Goal: Check status: Check status

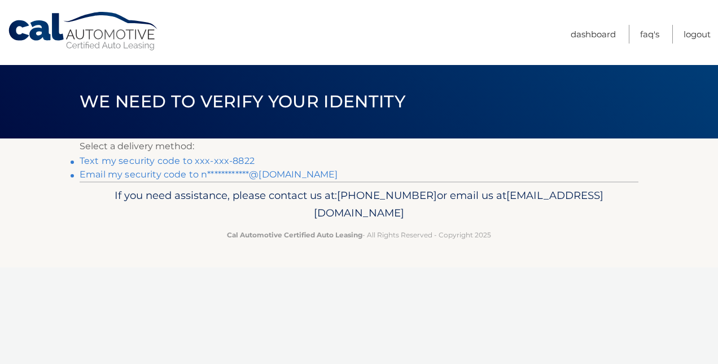
click at [215, 158] on link "Text my security code to xxx-xxx-8822" at bounding box center [167, 160] width 175 height 11
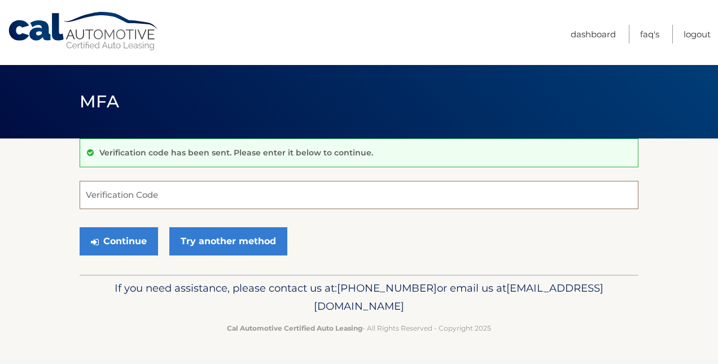
click at [375, 195] on input "Verification Code" at bounding box center [359, 195] width 559 height 28
type input "531207"
click at [80, 227] on button "Continue" at bounding box center [119, 241] width 78 height 28
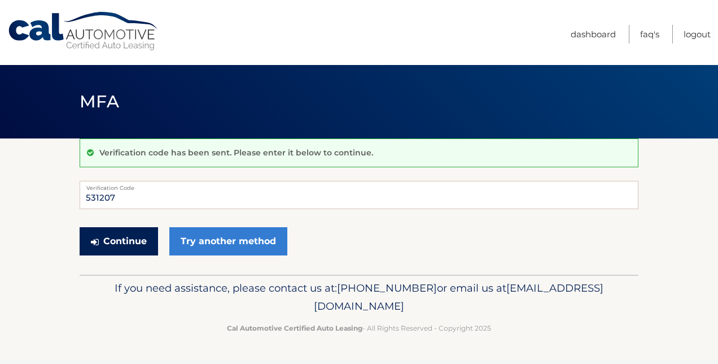
click at [124, 242] on button "Continue" at bounding box center [119, 241] width 78 height 28
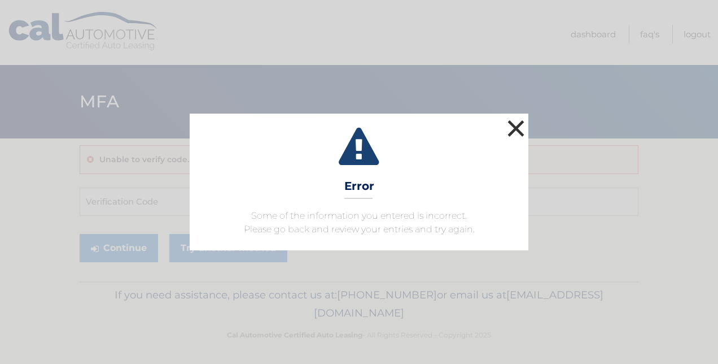
click at [521, 133] on button "×" at bounding box center [516, 128] width 23 height 23
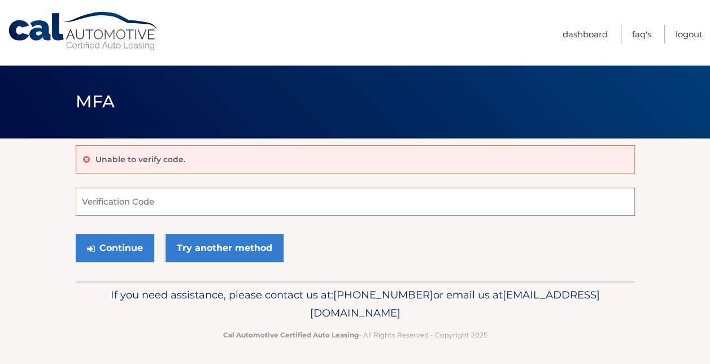
click at [105, 195] on input "Verification Code" at bounding box center [355, 201] width 559 height 28
click at [78, 202] on input "531207" at bounding box center [355, 201] width 559 height 28
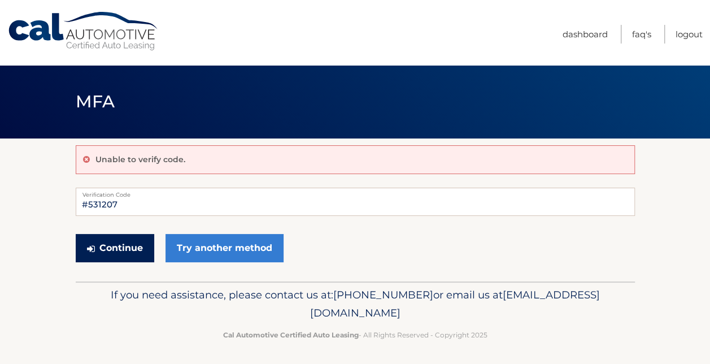
click at [132, 255] on button "Continue" at bounding box center [115, 248] width 78 height 28
type input "531207"
click at [137, 243] on button "Continue" at bounding box center [115, 248] width 78 height 28
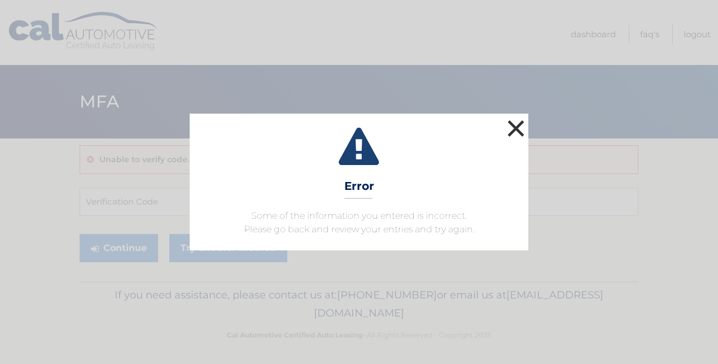
click at [525, 134] on button "×" at bounding box center [516, 128] width 23 height 23
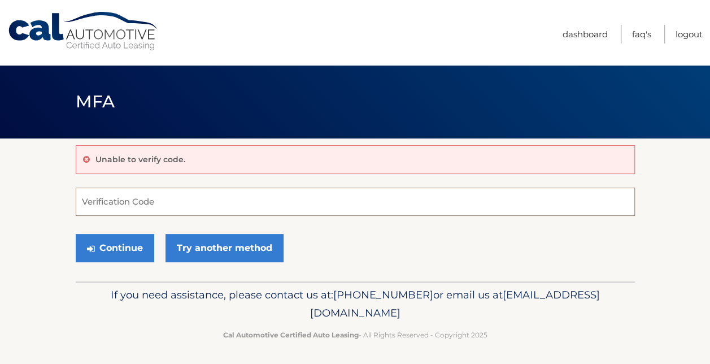
click at [228, 203] on input "Verification Code" at bounding box center [355, 201] width 559 height 28
type input "531207"
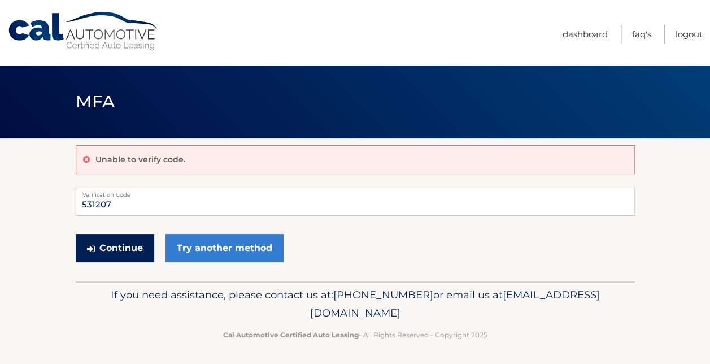
click at [139, 253] on button "Continue" at bounding box center [115, 248] width 78 height 28
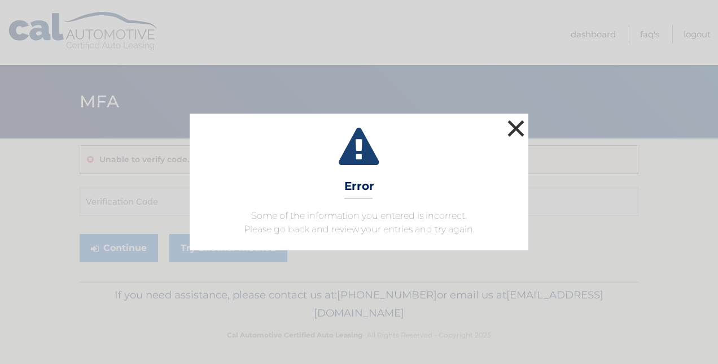
click at [523, 125] on button "×" at bounding box center [516, 128] width 23 height 23
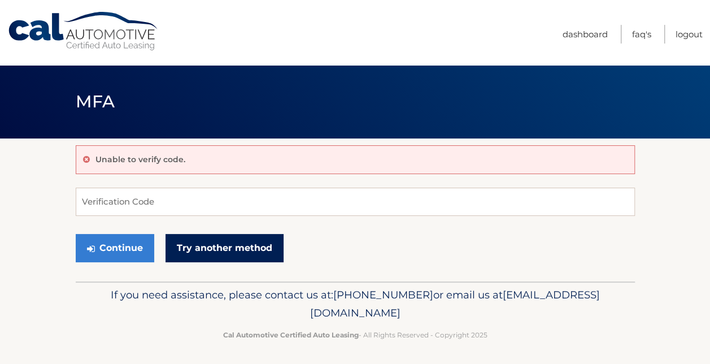
click at [244, 253] on link "Try another method" at bounding box center [224, 248] width 118 height 28
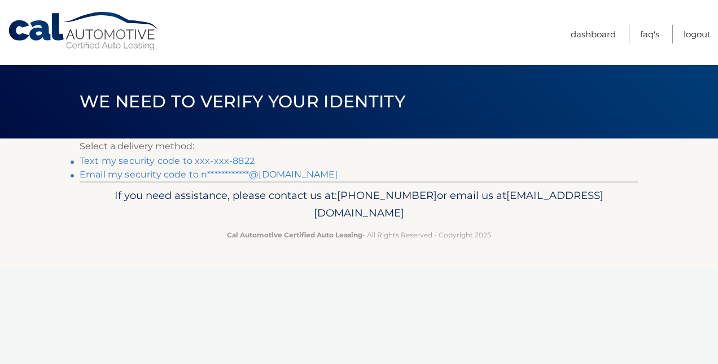
click at [224, 163] on link "Text my security code to xxx-xxx-8822" at bounding box center [167, 160] width 175 height 11
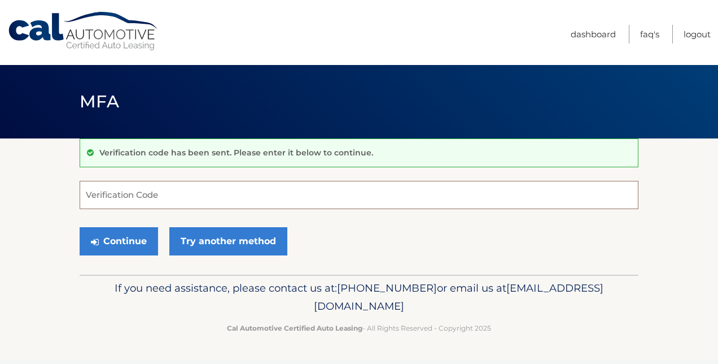
click at [120, 198] on input "Verification Code" at bounding box center [359, 195] width 559 height 28
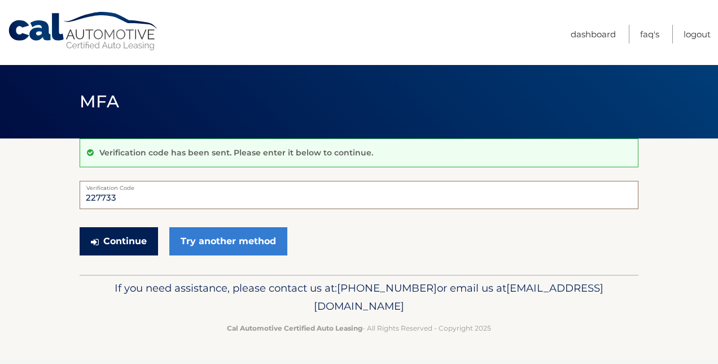
type input "227733"
click at [125, 243] on button "Continue" at bounding box center [119, 241] width 78 height 28
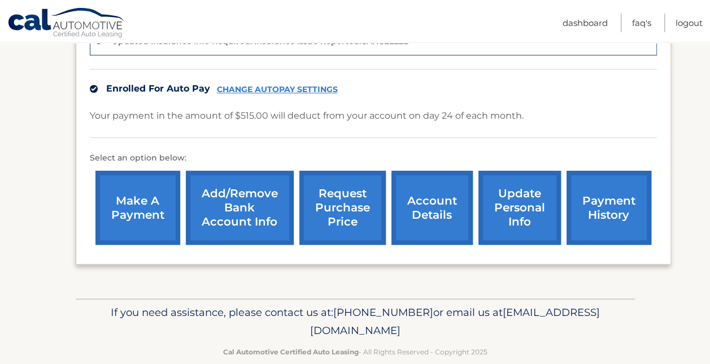
scroll to position [318, 0]
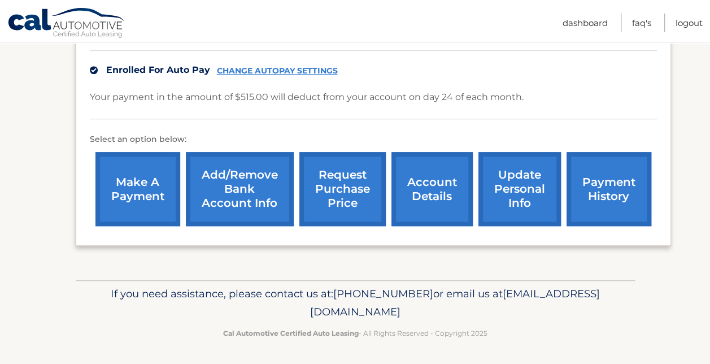
click at [424, 199] on link "account details" at bounding box center [431, 189] width 81 height 74
click at [431, 190] on link "account details" at bounding box center [431, 189] width 81 height 74
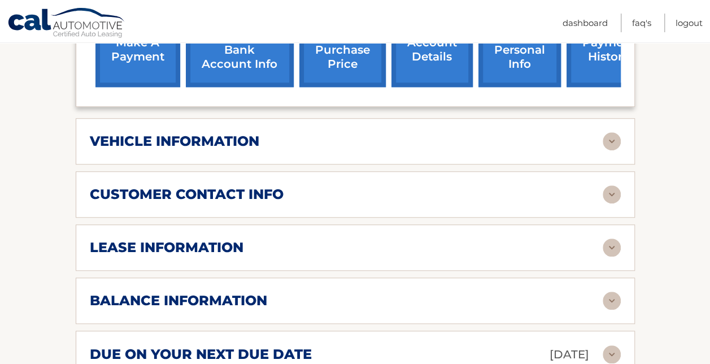
scroll to position [451, 0]
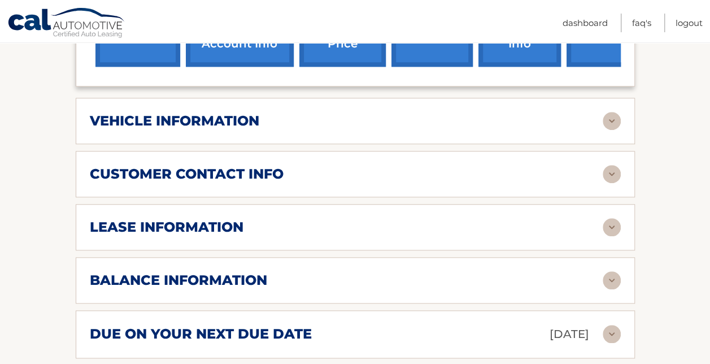
click at [604, 119] on img at bounding box center [612, 121] width 18 height 18
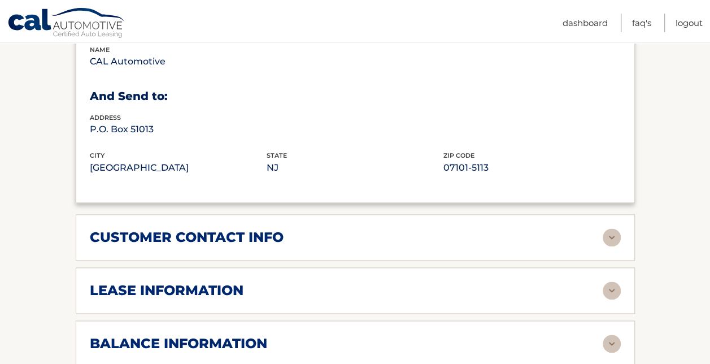
scroll to position [728, 0]
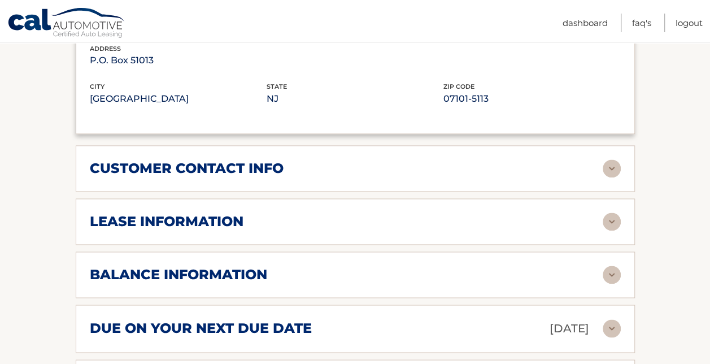
click at [569, 220] on div "lease information" at bounding box center [346, 221] width 513 height 17
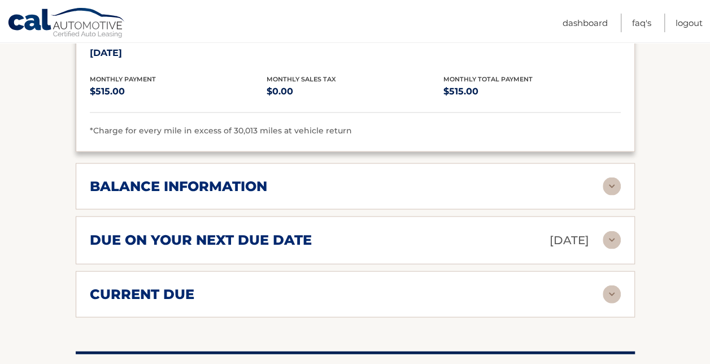
scroll to position [1030, 0]
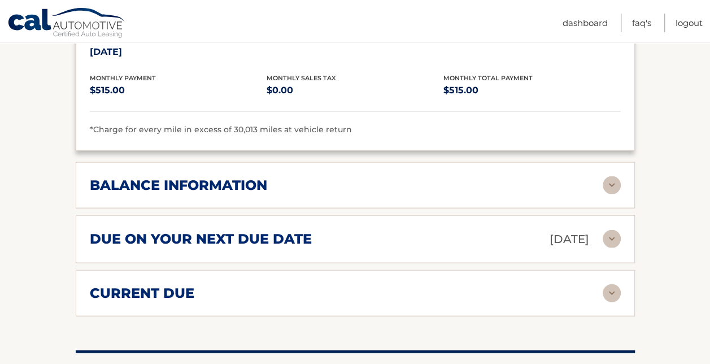
click at [378, 183] on div "balance information" at bounding box center [346, 184] width 513 height 17
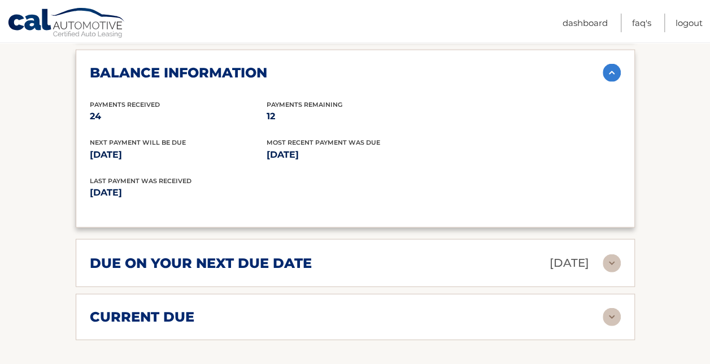
scroll to position [1170, 0]
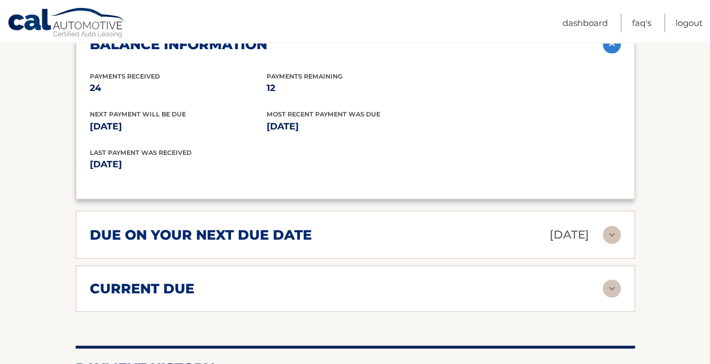
click at [260, 286] on div "current due" at bounding box center [346, 288] width 513 height 17
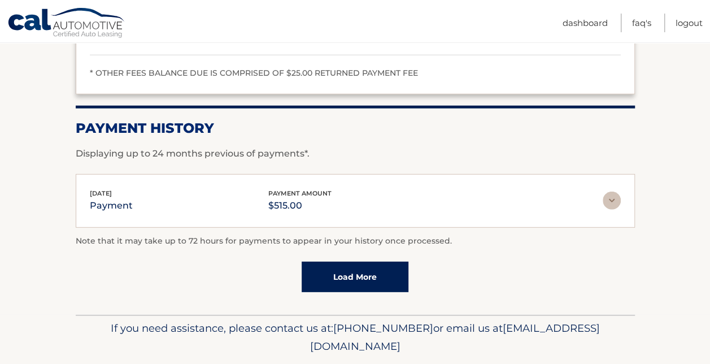
scroll to position [1508, 0]
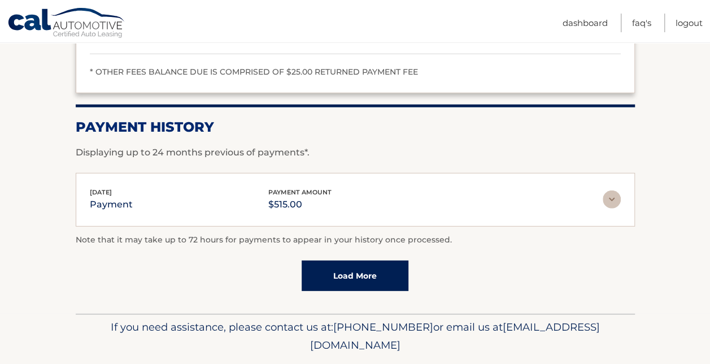
click at [342, 264] on link "Load More" at bounding box center [355, 275] width 107 height 30
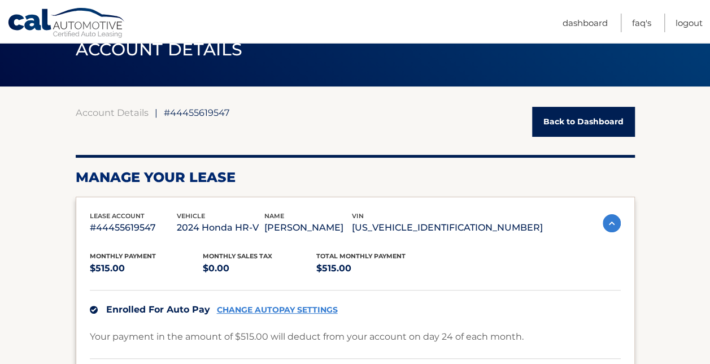
scroll to position [95, 0]
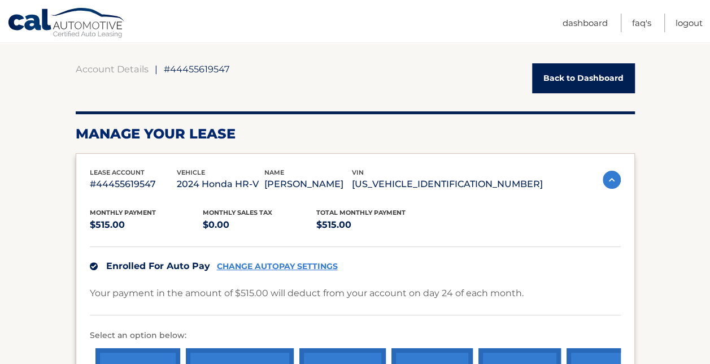
click at [571, 79] on link "Back to Dashboard" at bounding box center [583, 78] width 103 height 30
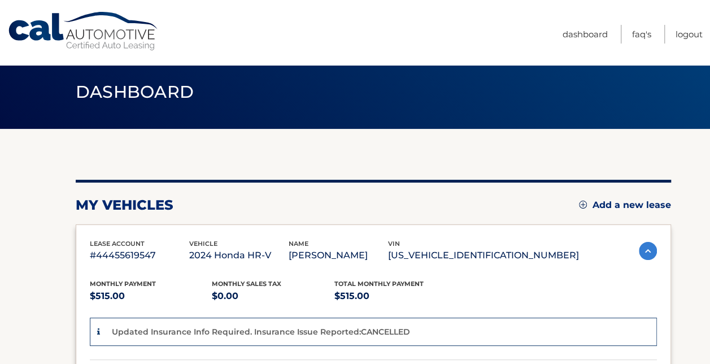
scroll to position [8, 0]
